Goal: Participate in discussion: Engage in conversation with other users on a specific topic

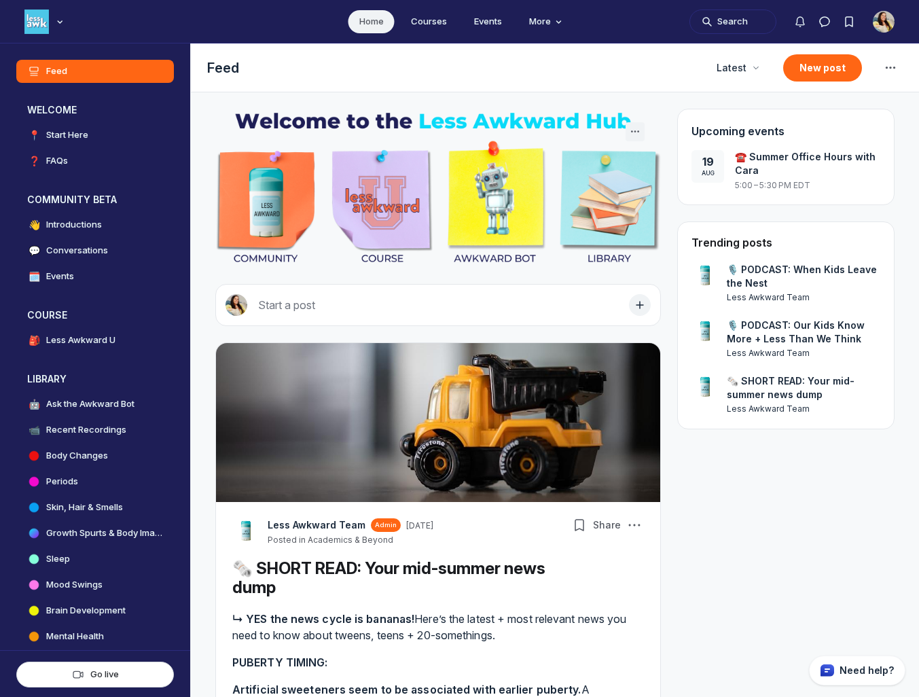
scroll to position [4448, 2603]
click at [71, 275] on h4 "Events" at bounding box center [60, 277] width 28 height 14
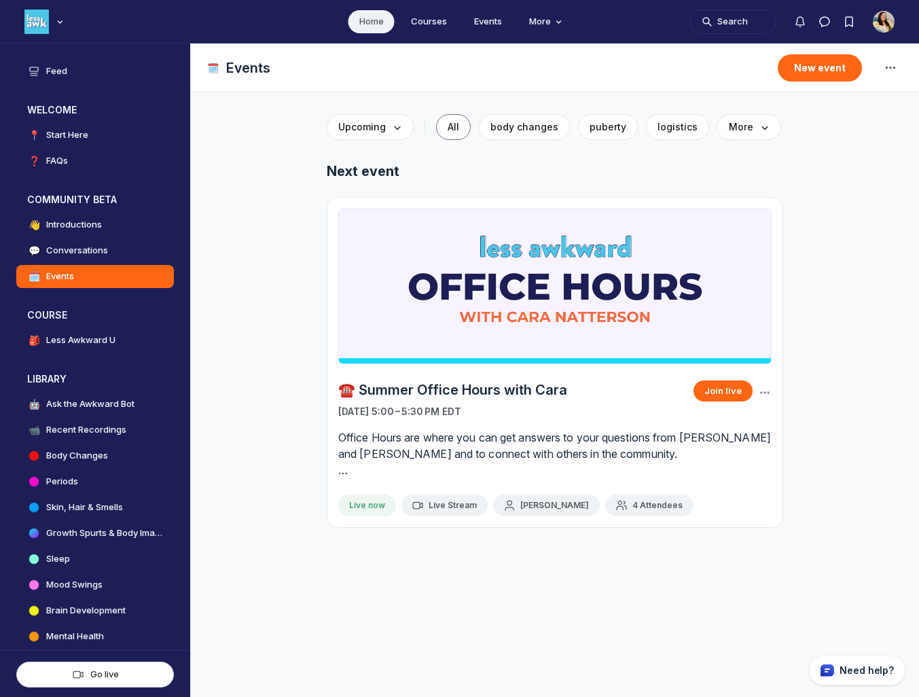
click at [633, 502] on span "4 Attendees" at bounding box center [658, 505] width 50 height 11
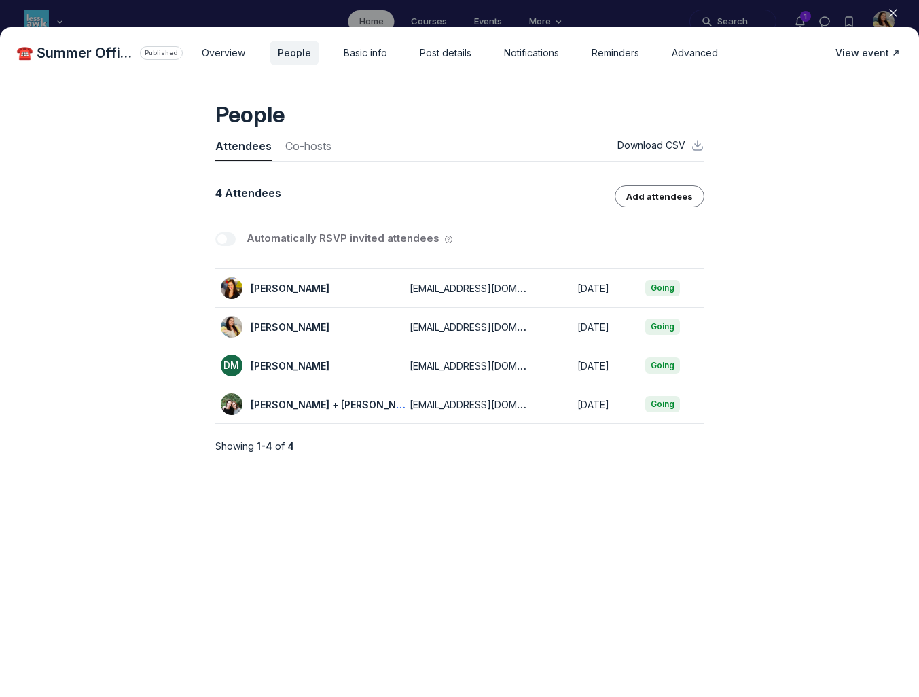
click at [893, 10] on icon "button" at bounding box center [894, 13] width 14 height 14
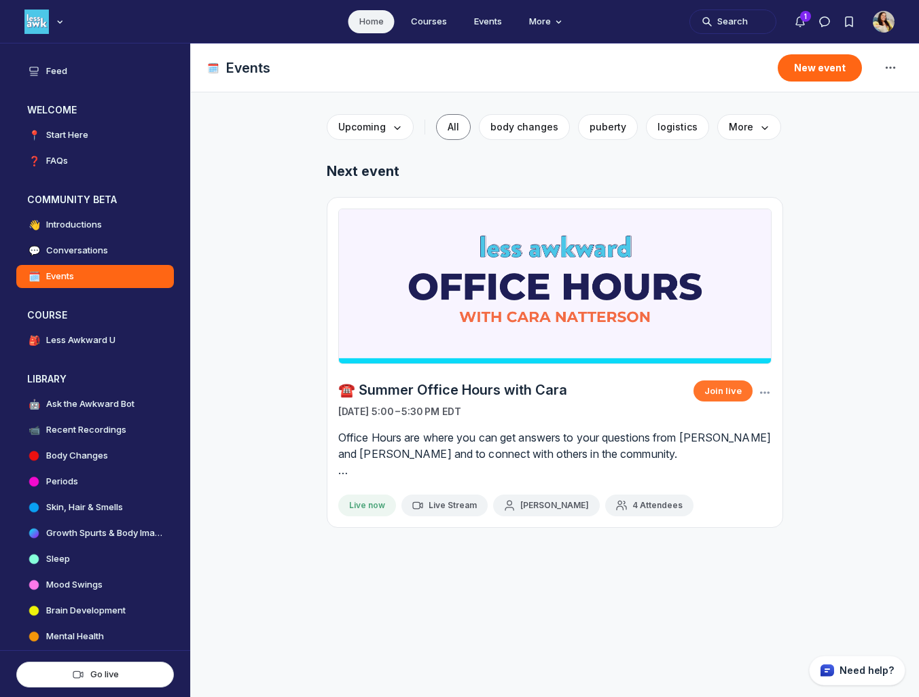
click at [715, 390] on button "Join live" at bounding box center [723, 391] width 59 height 20
click at [768, 394] on icon "Main Content" at bounding box center [765, 393] width 14 height 14
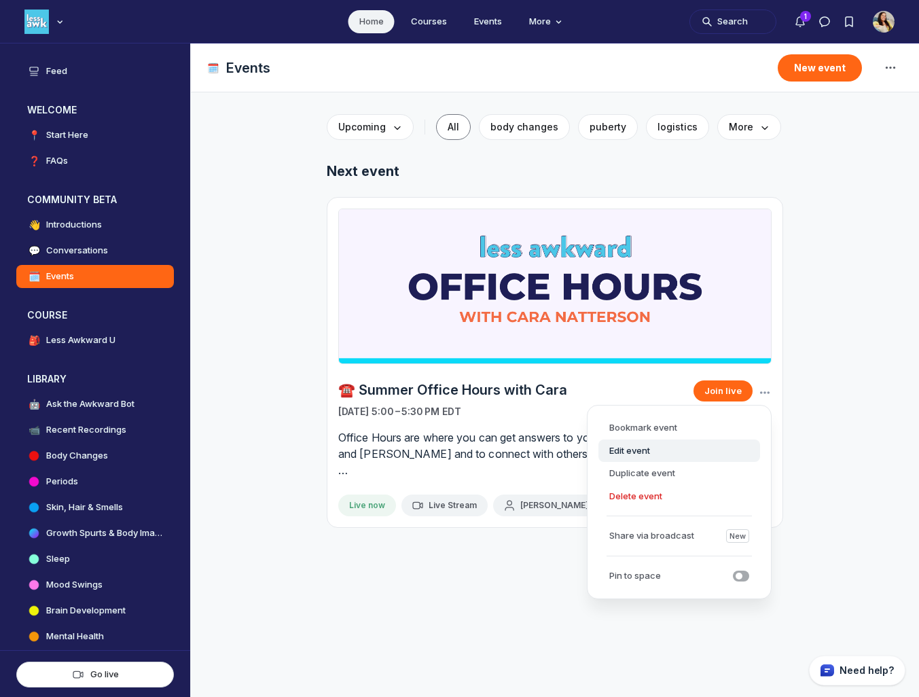
click at [673, 454] on button "Edit event" at bounding box center [680, 451] width 162 height 23
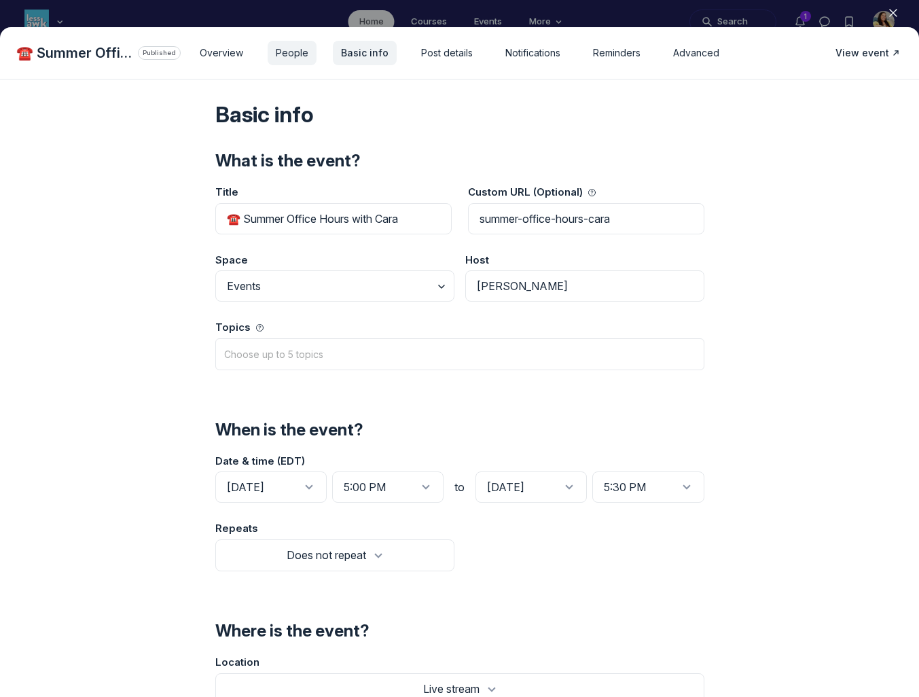
click at [295, 56] on span "People" at bounding box center [292, 53] width 33 height 14
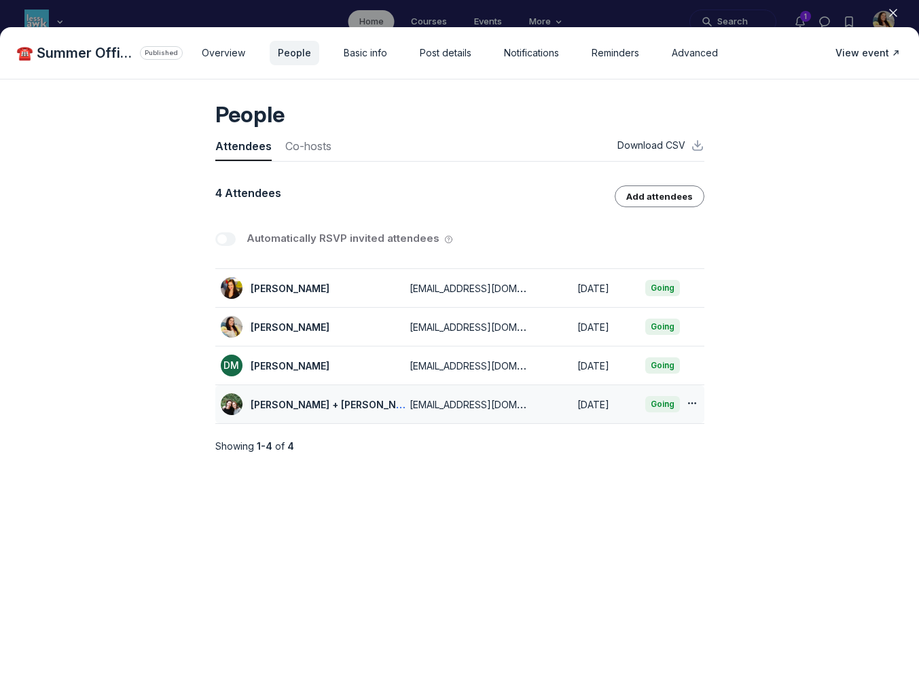
click at [692, 404] on icon "button" at bounding box center [693, 404] width 14 height 14
click at [748, 406] on div "People Attendees Co-hosts Download CSV 4 Attendees Add attendees Automatically …" at bounding box center [459, 389] width 919 height 618
click at [314, 143] on span "Co-hosts" at bounding box center [308, 149] width 46 height 22
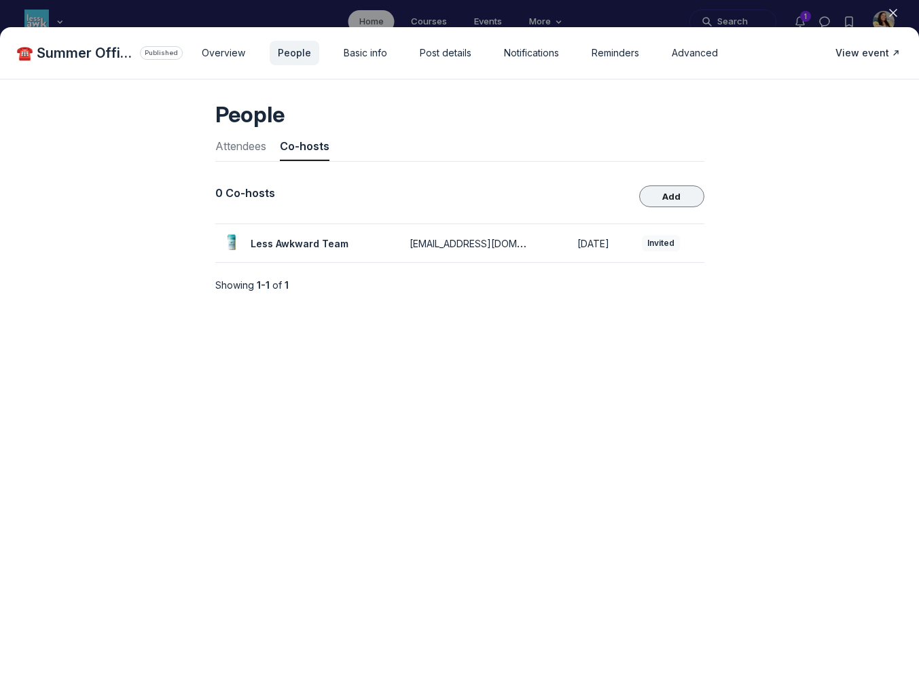
click at [669, 194] on button "Add" at bounding box center [671, 197] width 65 height 22
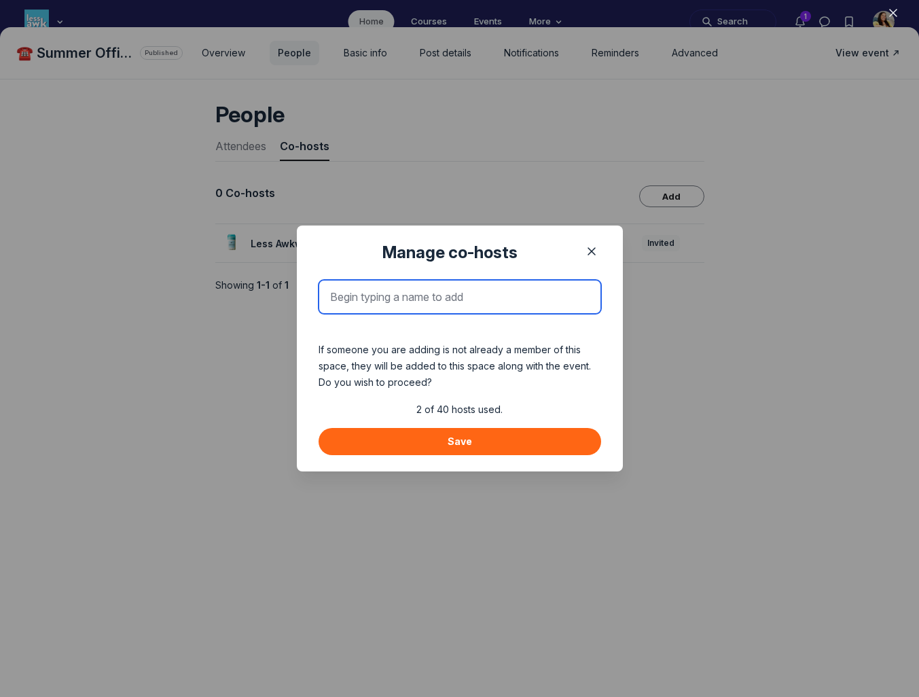
click at [460, 296] on input "text" at bounding box center [460, 297] width 283 height 34
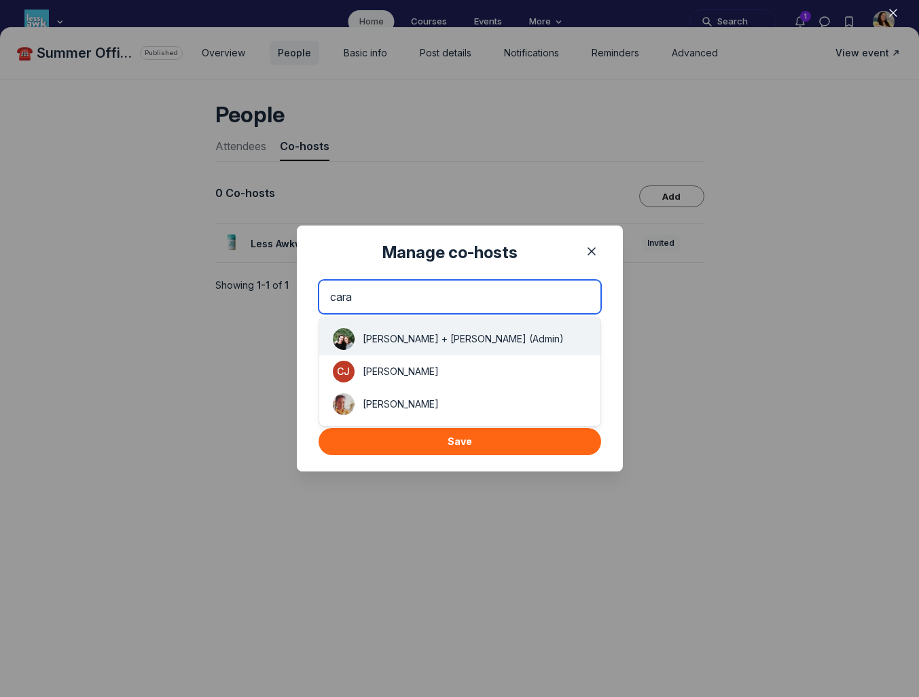
type input "cara"
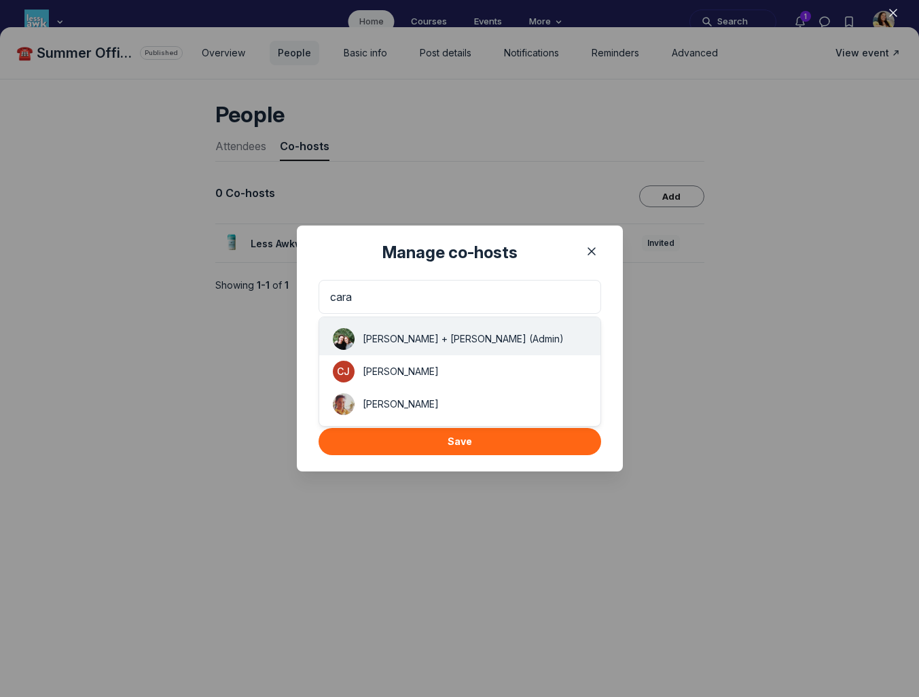
click at [425, 331] on button "C( [PERSON_NAME] + [PERSON_NAME] (Admin)" at bounding box center [459, 336] width 281 height 38
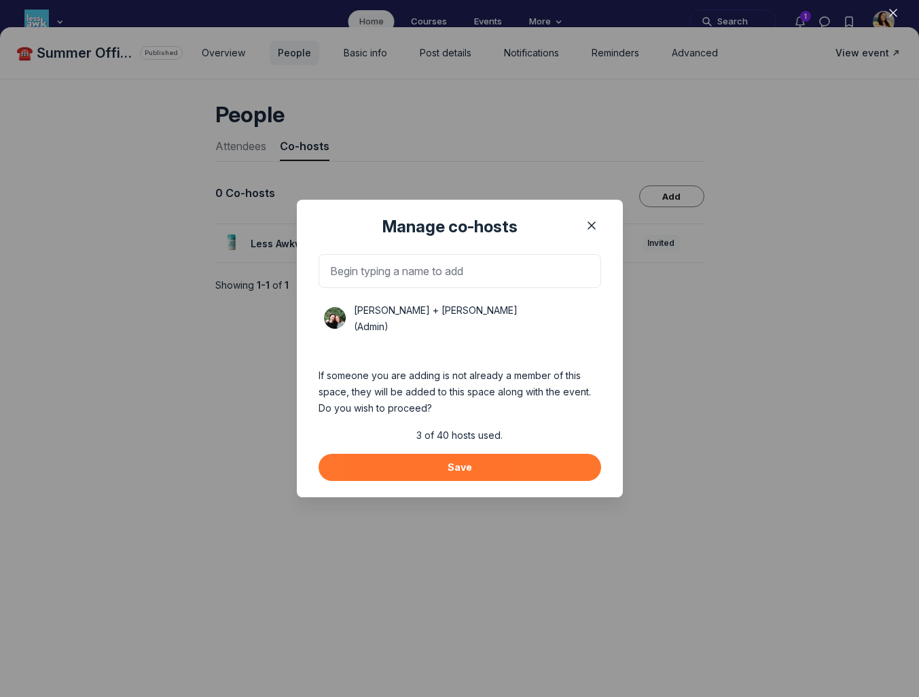
click at [474, 458] on button "Save" at bounding box center [460, 467] width 283 height 27
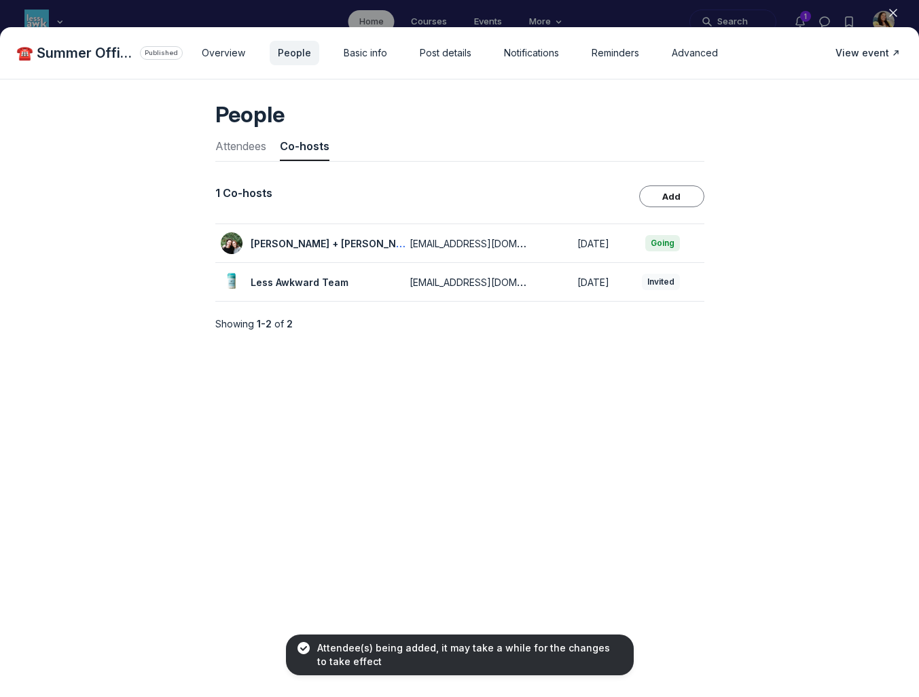
click at [893, 12] on use "button" at bounding box center [893, 13] width 7 height 7
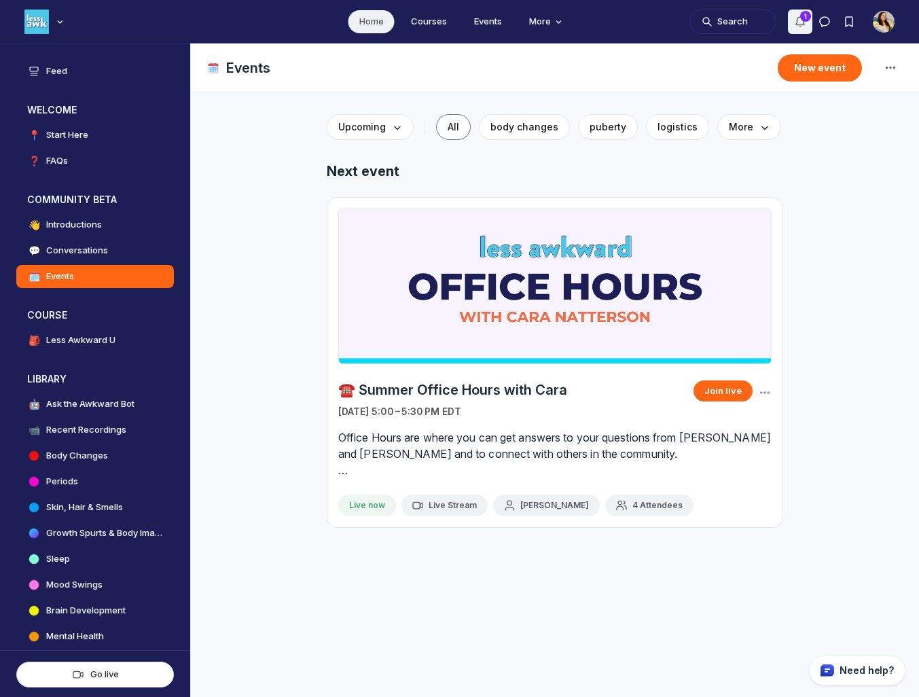
click at [798, 23] on icon "Notifications" at bounding box center [801, 22] width 14 height 14
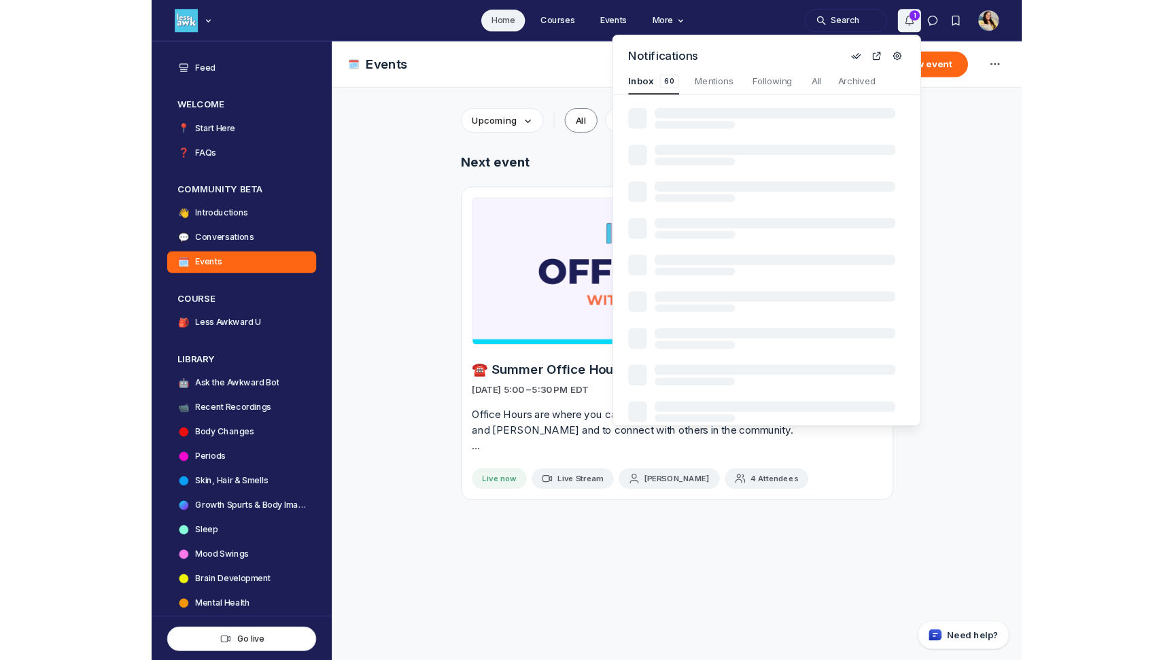
scroll to position [1840, 2902]
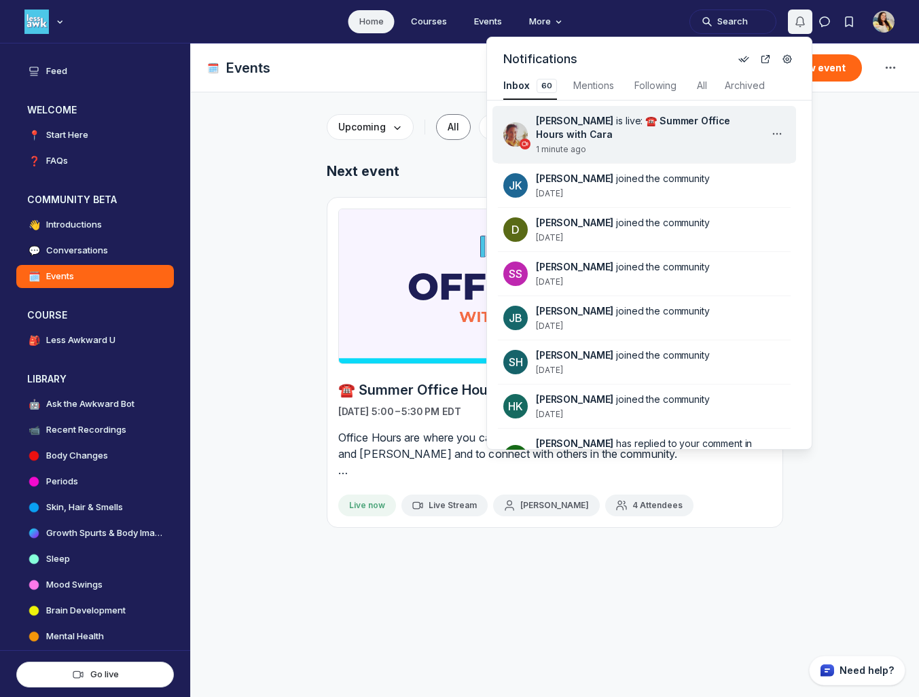
click at [687, 148] on div "[PERSON_NAME] is live: ☎️ Summer Office Hours with Cara 1 minute ago" at bounding box center [652, 134] width 233 height 41
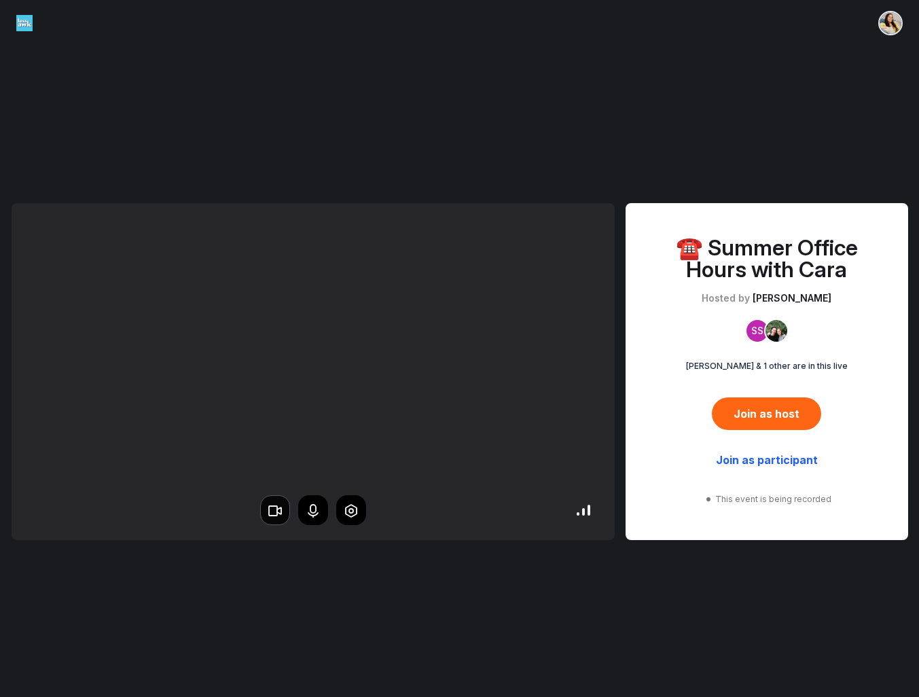
click at [275, 514] on icon "button" at bounding box center [275, 511] width 16 height 16
click at [320, 511] on icon "button" at bounding box center [313, 511] width 16 height 16
click at [777, 463] on button "Join as participant" at bounding box center [767, 460] width 145 height 33
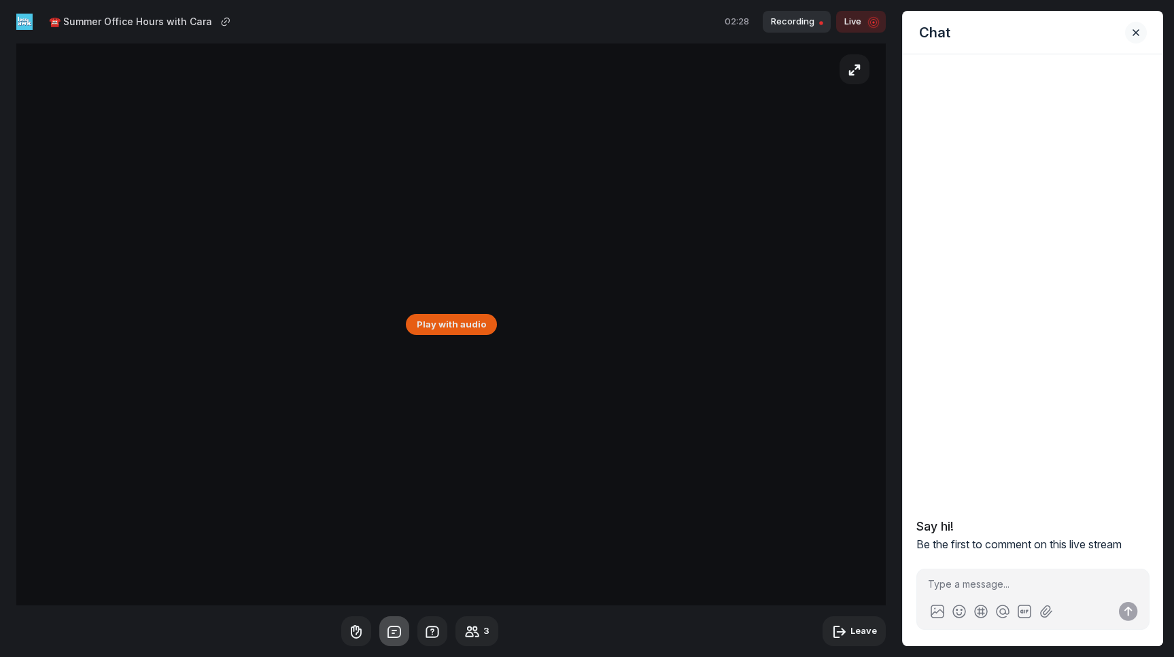
click at [431, 315] on button "Play with audio" at bounding box center [451, 324] width 91 height 20
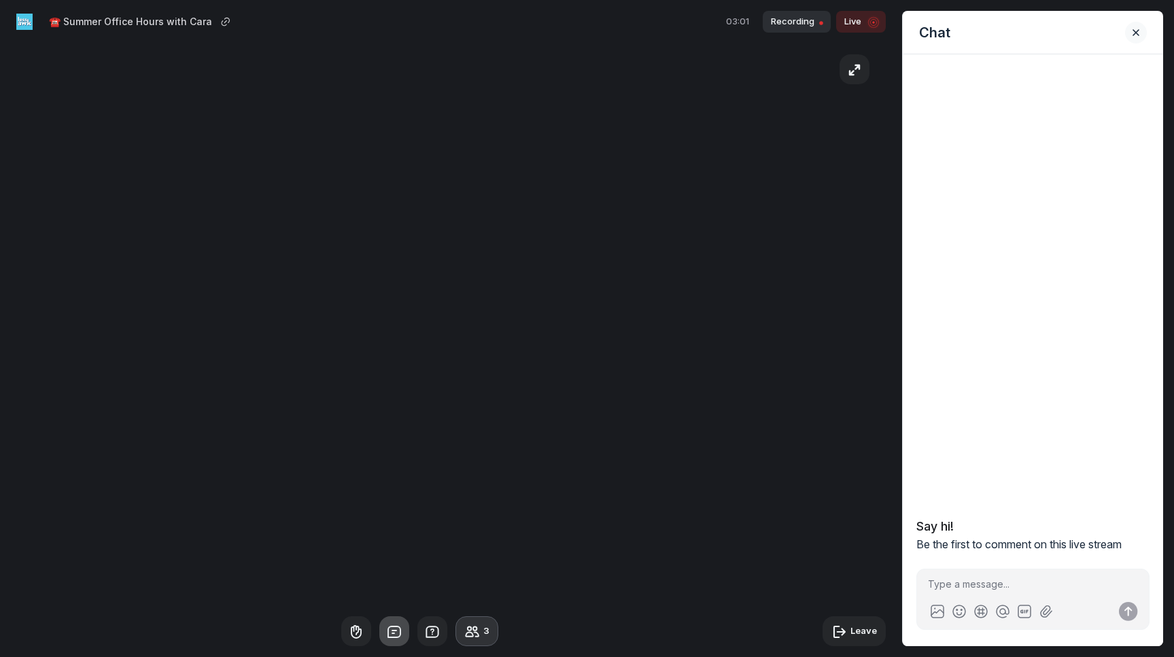
click at [482, 633] on button "3" at bounding box center [476, 631] width 43 height 30
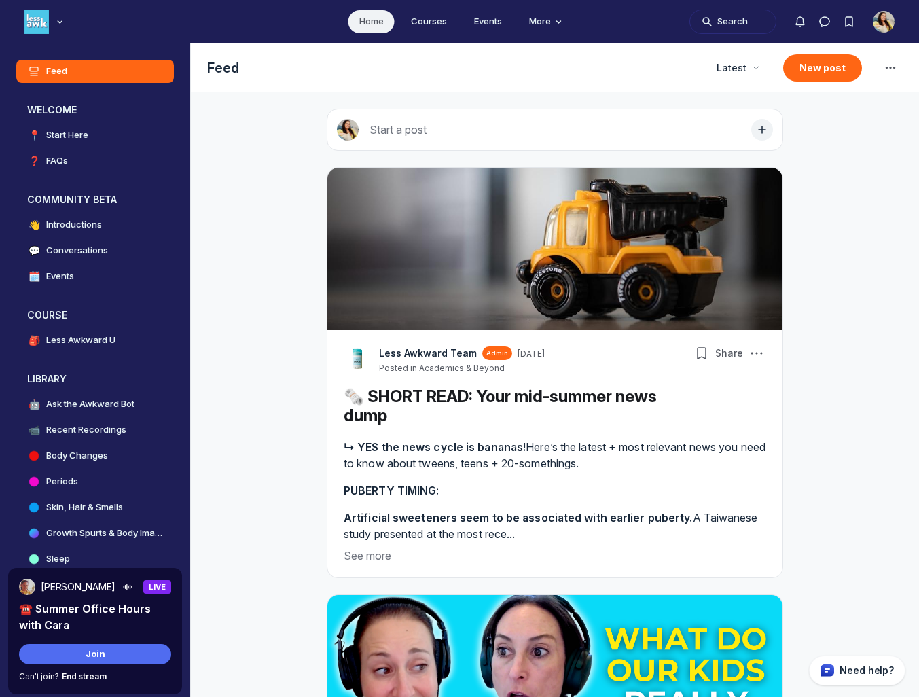
scroll to position [4149, 2603]
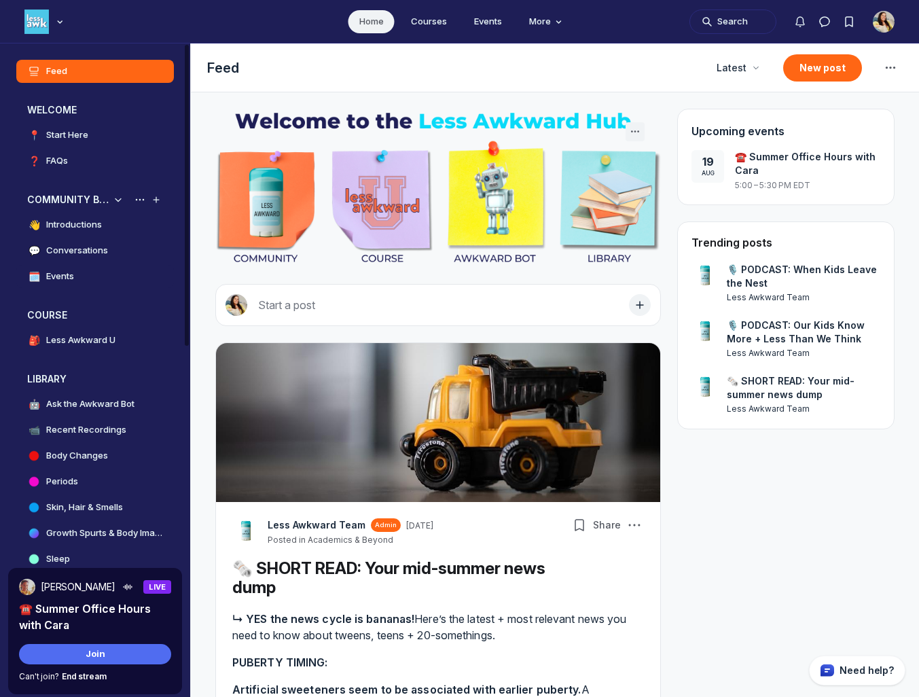
click at [95, 282] on link "🗓️ Events" at bounding box center [95, 276] width 158 height 23
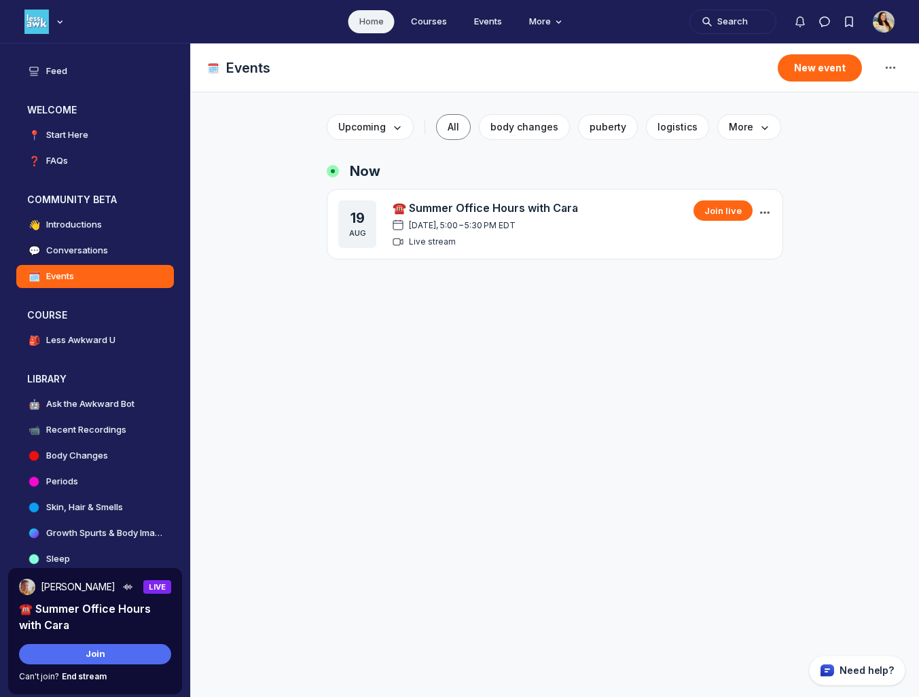
click at [764, 212] on use "Main Content" at bounding box center [765, 212] width 10 height 3
click at [663, 270] on button "Edit event" at bounding box center [680, 271] width 162 height 23
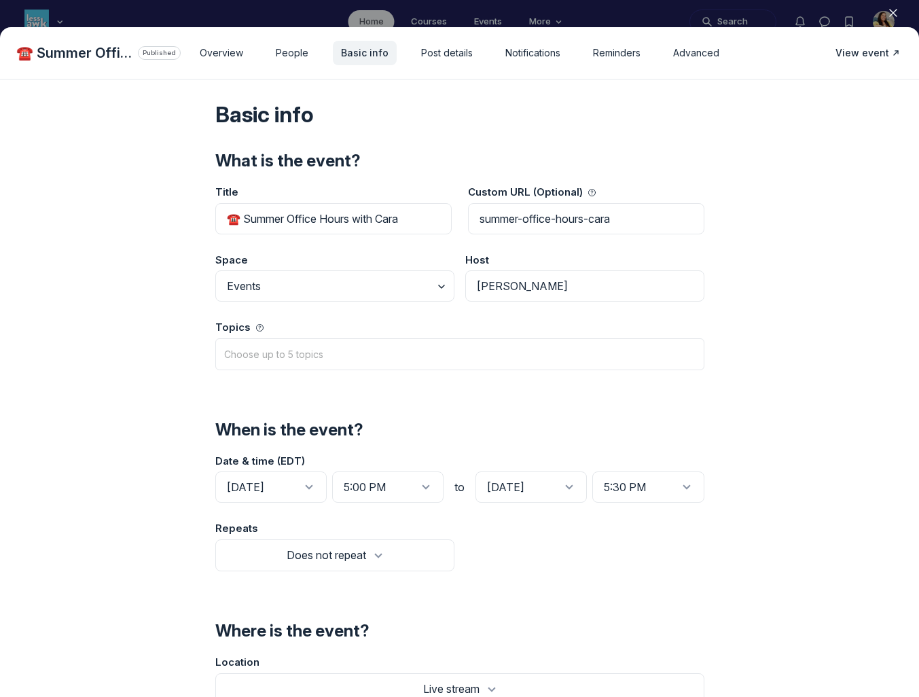
click at [893, 10] on icon "button" at bounding box center [894, 13] width 14 height 14
